Goal: Navigation & Orientation: Understand site structure

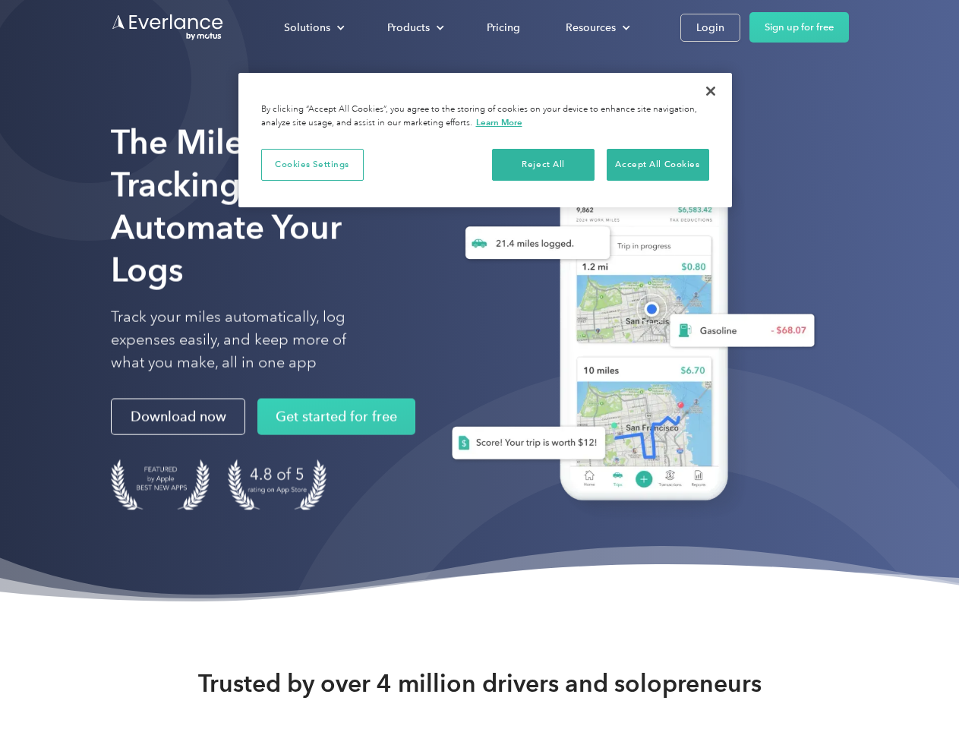
click at [314, 27] on div "Solutions" at bounding box center [307, 27] width 46 height 19
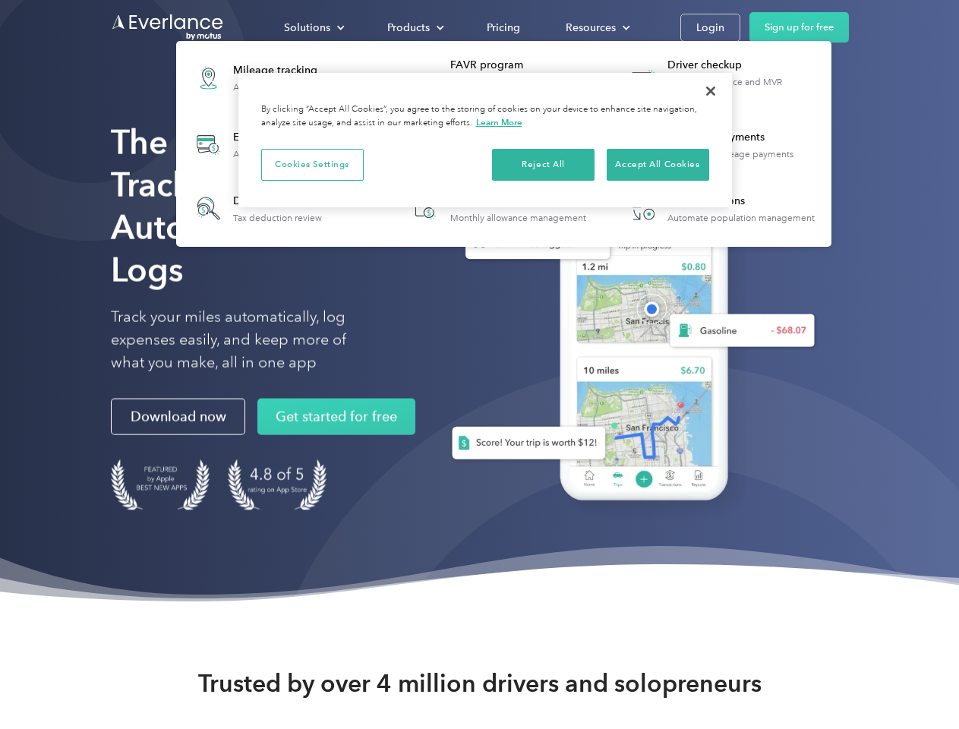
click at [414, 27] on div "Products" at bounding box center [408, 27] width 43 height 19
click at [596, 27] on div "Resources" at bounding box center [591, 27] width 50 height 19
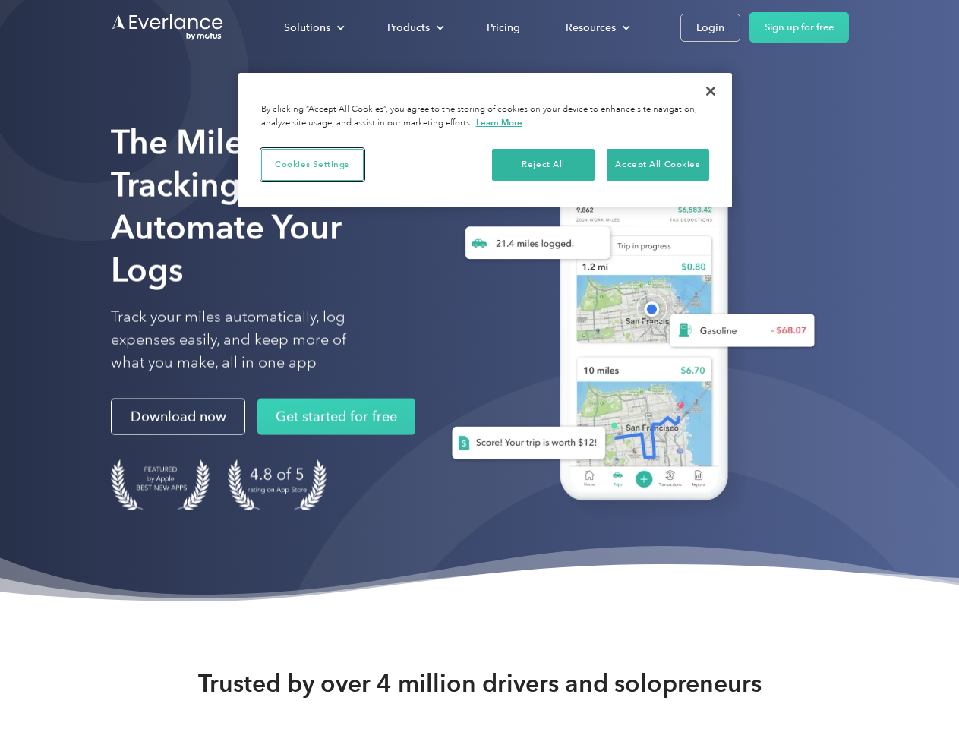
click at [312, 164] on button "Cookies Settings" at bounding box center [312, 165] width 102 height 32
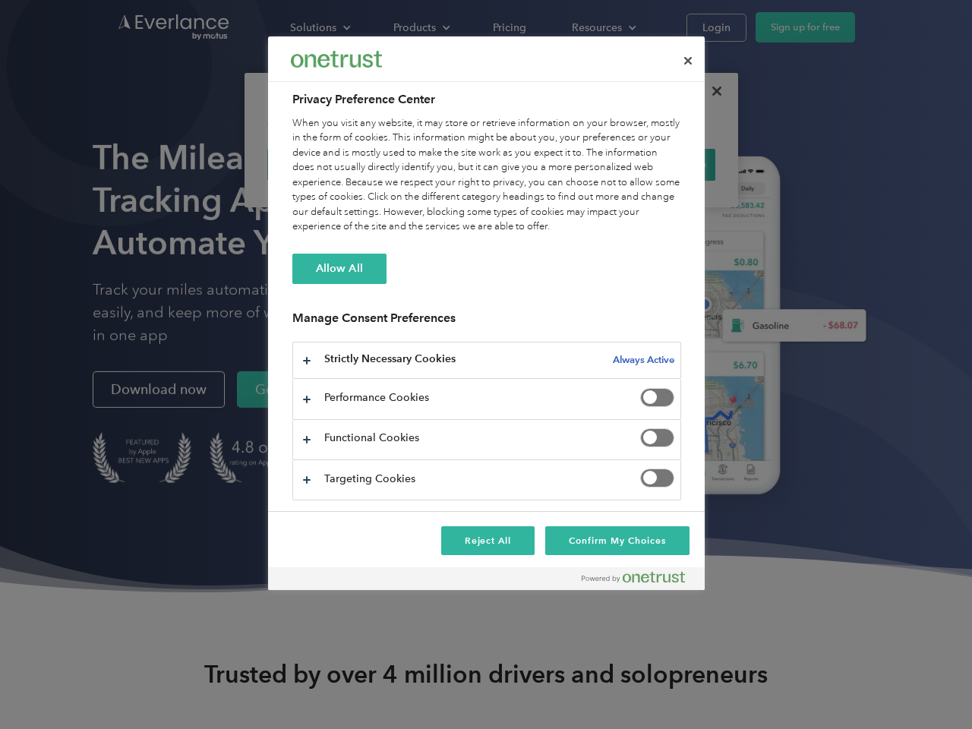
click at [544, 164] on div "When you visit any website, it may store or retrieve information on your browse…" at bounding box center [486, 175] width 389 height 118
click at [657, 164] on div "When you visit any website, it may store or retrieve information on your browse…" at bounding box center [486, 175] width 389 height 118
click at [711, 91] on div at bounding box center [486, 364] width 972 height 729
